Goal: Information Seeking & Learning: Learn about a topic

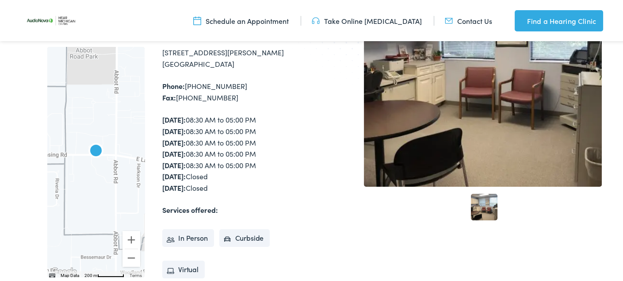
scroll to position [237, 0]
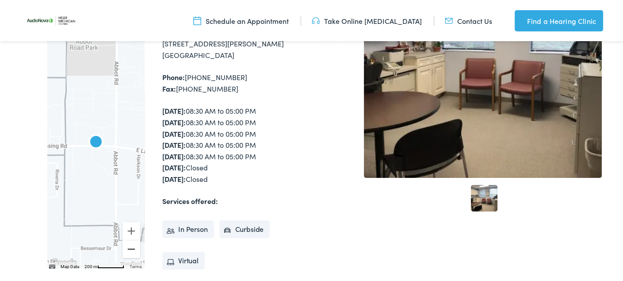
click at [131, 256] on button "Zoom out" at bounding box center [131, 248] width 18 height 18
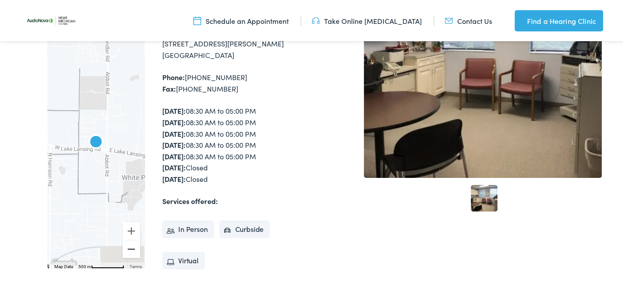
click at [131, 256] on button "Zoom out" at bounding box center [131, 248] width 18 height 18
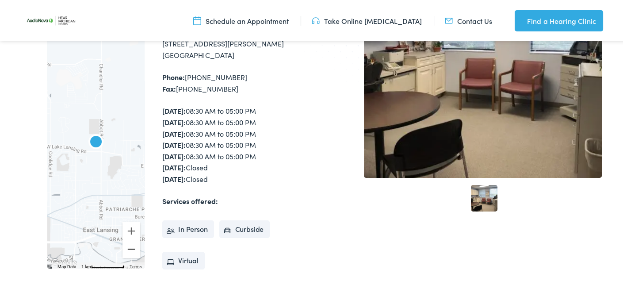
click at [131, 256] on button "Zoom out" at bounding box center [131, 248] width 18 height 18
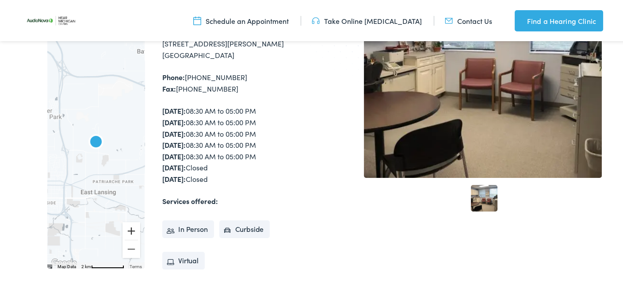
click at [134, 238] on button "Zoom in" at bounding box center [131, 230] width 18 height 18
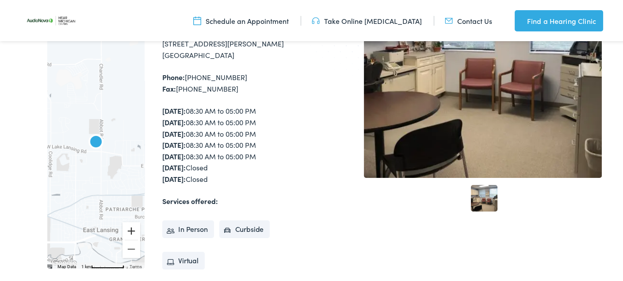
click at [134, 238] on button "Zoom in" at bounding box center [131, 230] width 18 height 18
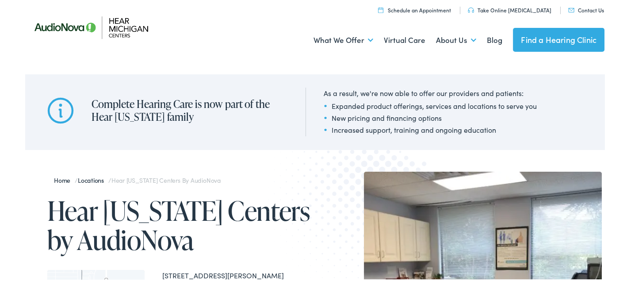
scroll to position [0, 0]
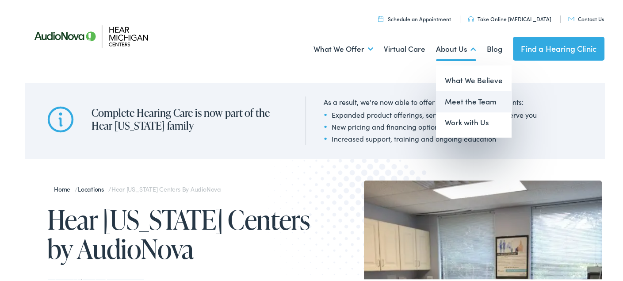
click at [446, 100] on link "Meet the Team" at bounding box center [474, 100] width 76 height 21
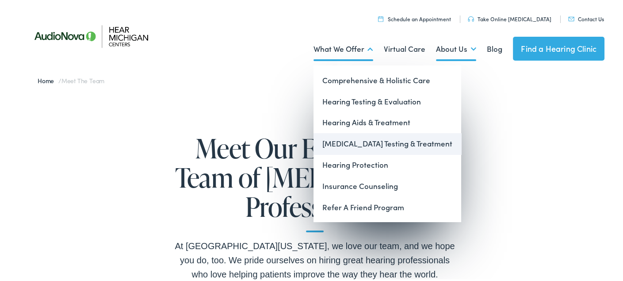
click at [341, 139] on link "[MEDICAL_DATA] Testing & Treatment" at bounding box center [387, 142] width 148 height 21
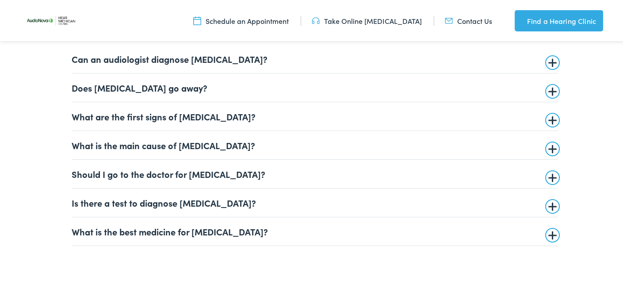
scroll to position [2088, 0]
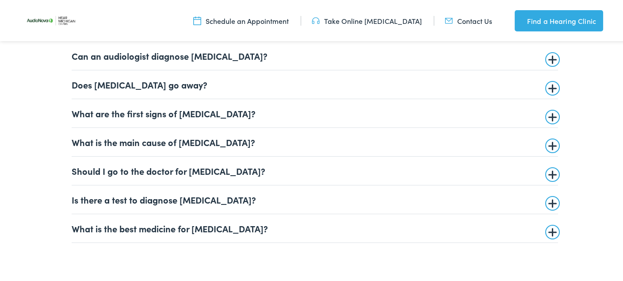
click at [547, 60] on summary "Can an audiologist diagnose tinnitus?" at bounding box center [315, 54] width 486 height 11
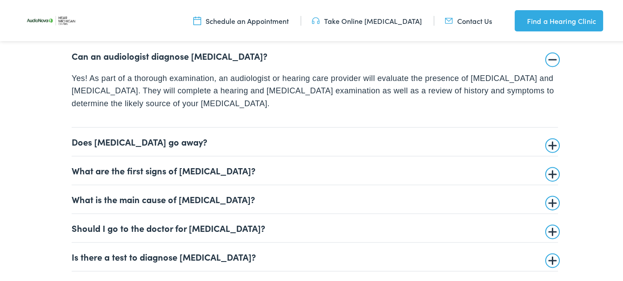
click at [548, 76] on details "Can an audiologist diagnose tinnitus? Yes! As part of a thorough examination, a…" at bounding box center [315, 83] width 486 height 86
click at [548, 77] on details "Can an audiologist diagnose tinnitus? Yes! As part of a thorough examination, a…" at bounding box center [315, 83] width 486 height 86
click at [548, 60] on summary "Can an audiologist diagnose tinnitus?" at bounding box center [315, 54] width 486 height 11
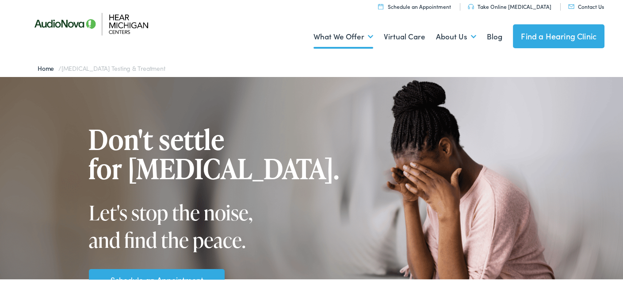
scroll to position [0, 0]
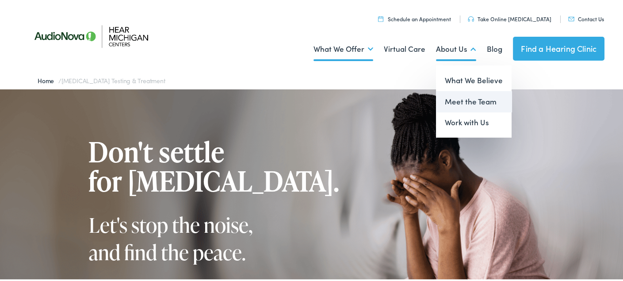
click at [451, 99] on link "Meet the Team" at bounding box center [474, 100] width 76 height 21
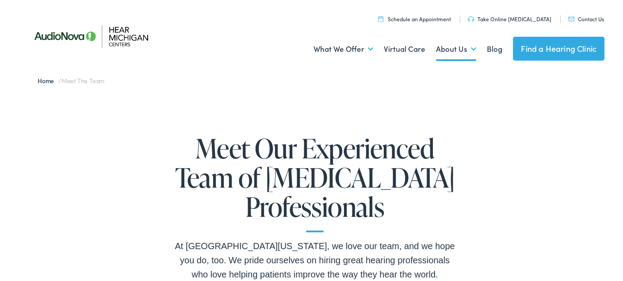
click at [527, 52] on link "Find a Hearing Clinic" at bounding box center [558, 47] width 91 height 24
